Goal: Transaction & Acquisition: Book appointment/travel/reservation

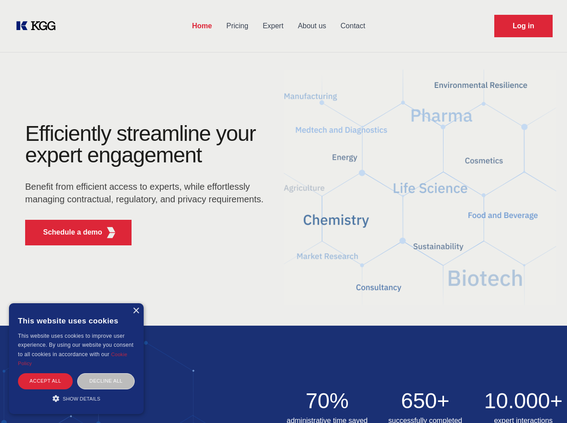
click at [283, 212] on div "Efficiently streamline your expert engagement Benefit from efficient access to …" at bounding box center [147, 188] width 273 height 130
click at [67, 233] on p "Schedule a demo" at bounding box center [72, 232] width 59 height 11
click at [136, 311] on div "×" at bounding box center [135, 311] width 7 height 7
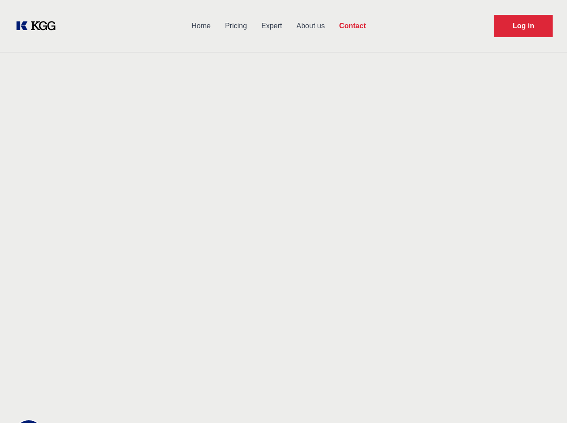
click at [106, 381] on div "Contact Information We would love to hear from you. Postal address [PERSON_NAME…" at bounding box center [125, 284] width 201 height 273
click at [76, 399] on main "Contact Any questions or remarks? Just write us a message and we will get back …" at bounding box center [283, 233] width 567 height 467
